Goal: Find specific page/section: Find specific page/section

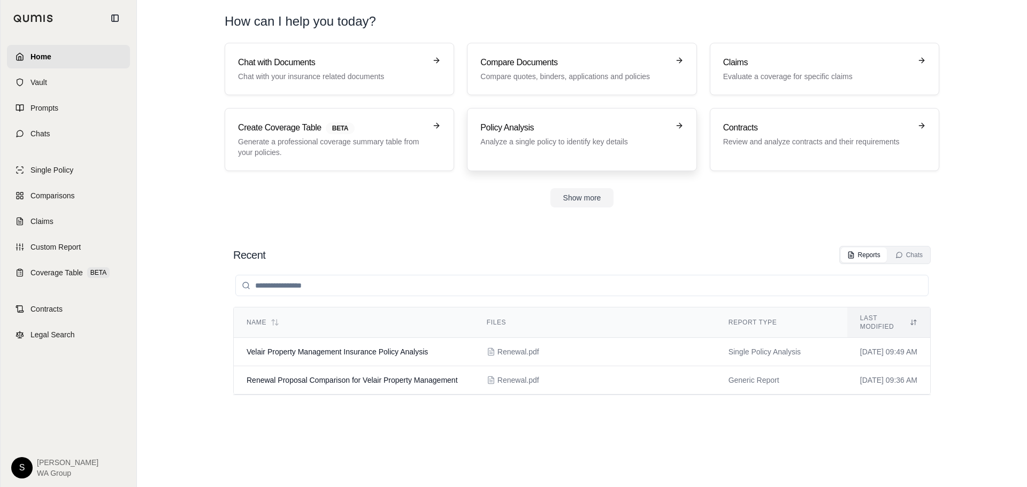
click at [591, 136] on p "Analyze a single policy to identify key details" at bounding box center [574, 141] width 188 height 11
click at [586, 201] on button "Show more" at bounding box center [583, 197] width 64 height 19
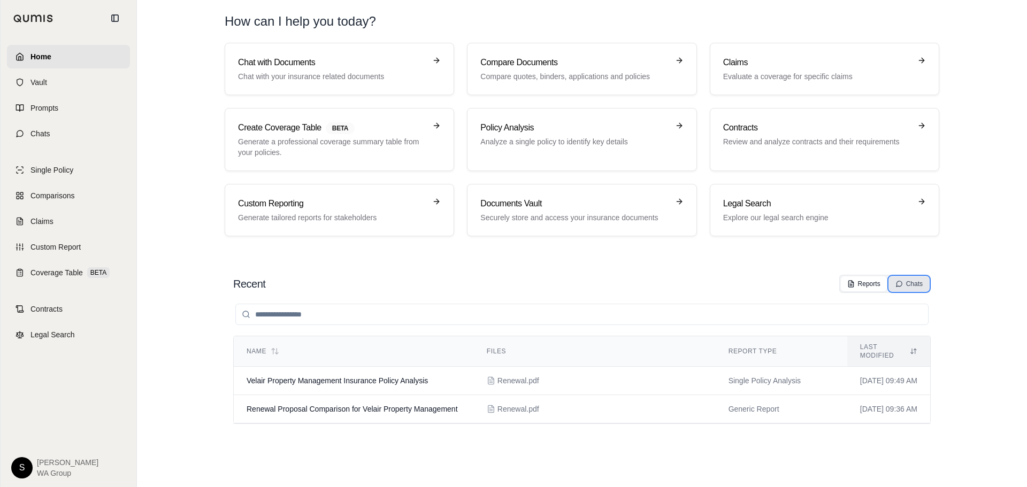
click at [909, 287] on div "Chats" at bounding box center [909, 284] width 27 height 9
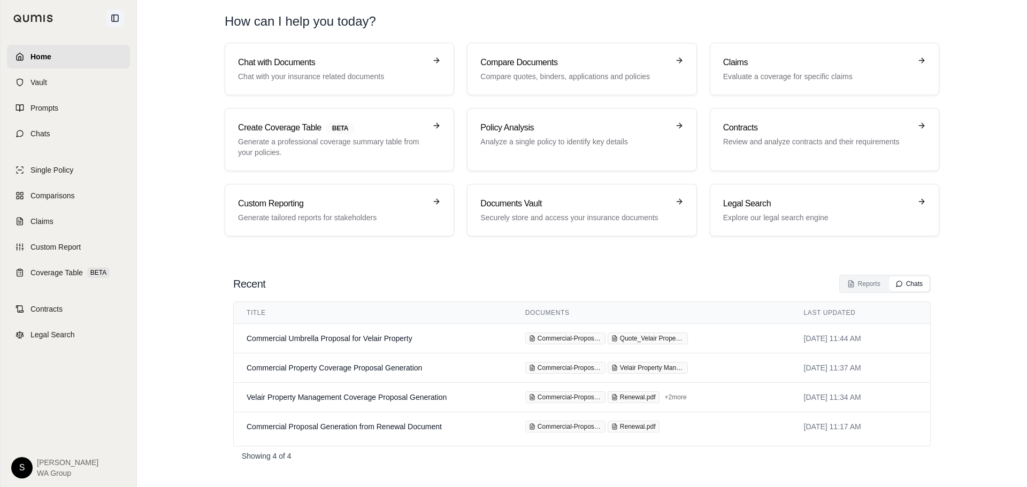
click at [116, 18] on icon at bounding box center [115, 18] width 9 height 9
click at [44, 88] on link "Vault" at bounding box center [68, 83] width 123 height 24
